Goal: Check status: Check status

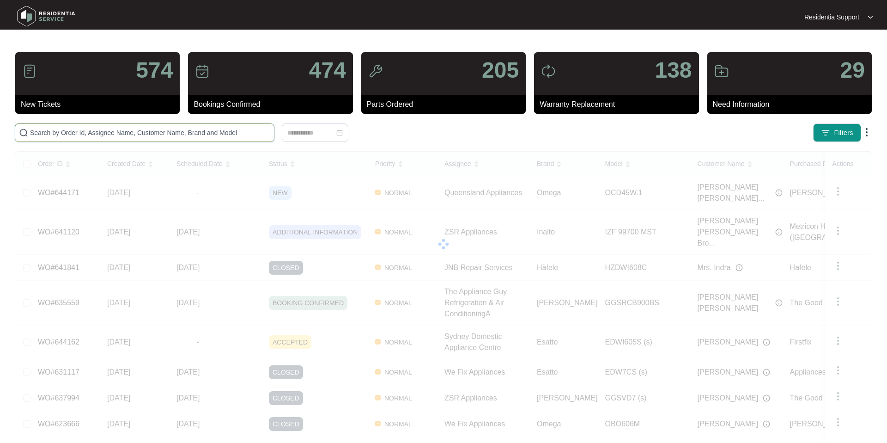
click at [157, 132] on input "text" at bounding box center [150, 133] width 240 height 10
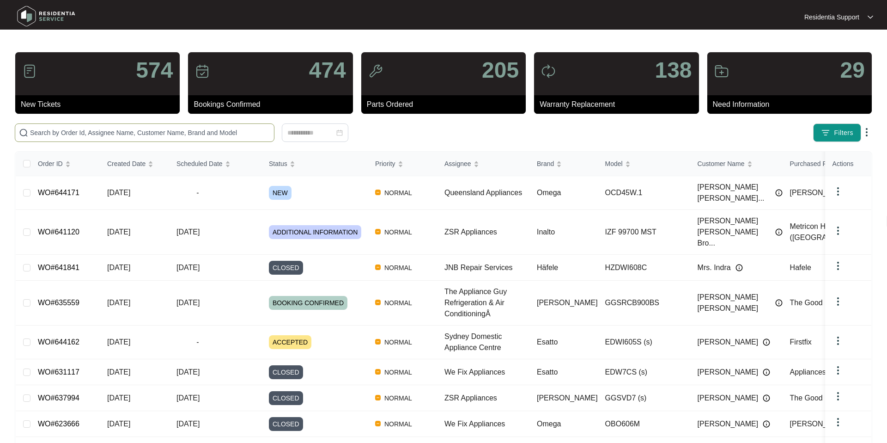
paste input "633770"
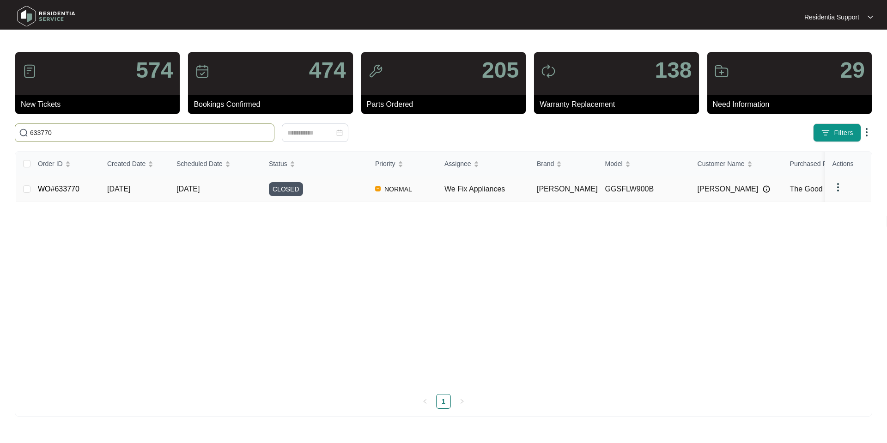
type input "633770"
click at [740, 190] on div "[PERSON_NAME]" at bounding box center [740, 189] width 85 height 14
click at [842, 185] on img at bounding box center [838, 187] width 11 height 11
click at [95, 192] on td "WO#633770" at bounding box center [65, 189] width 69 height 26
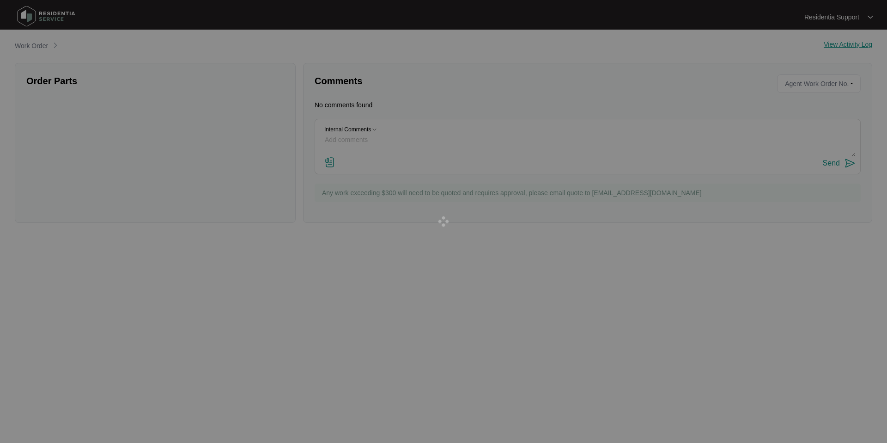
click at [57, 188] on div at bounding box center [443, 221] width 887 height 443
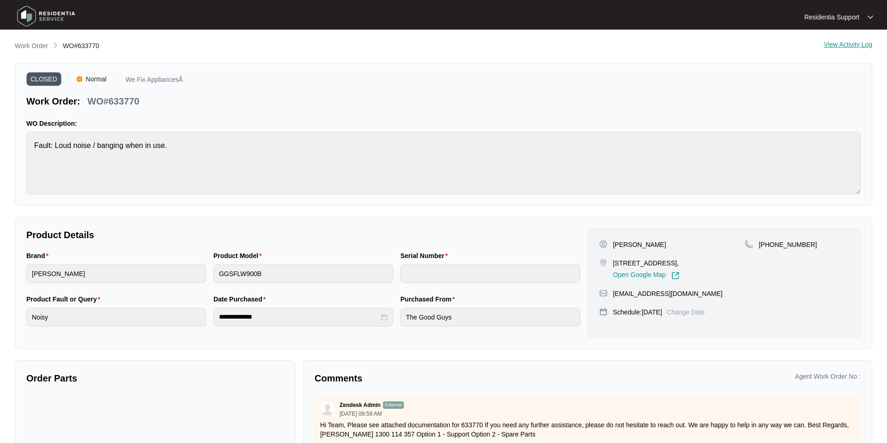
click at [857, 46] on div "View Activity Log" at bounding box center [848, 46] width 49 height 11
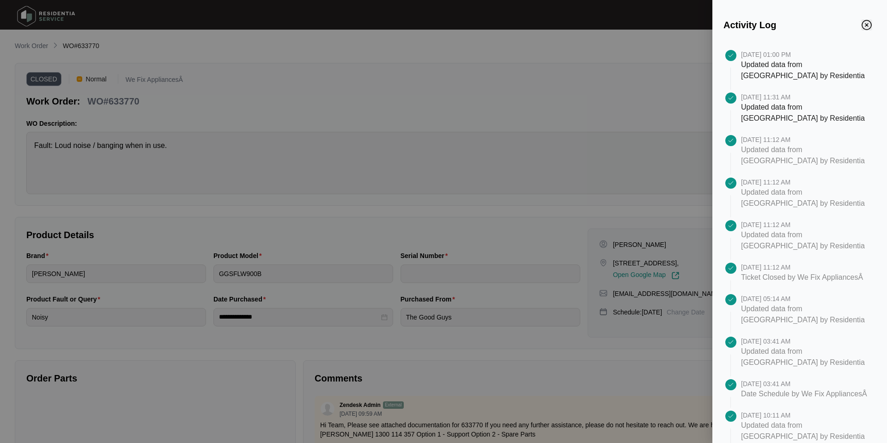
click at [868, 24] on img "Close" at bounding box center [867, 25] width 10 height 10
